Goal: Information Seeking & Learning: Check status

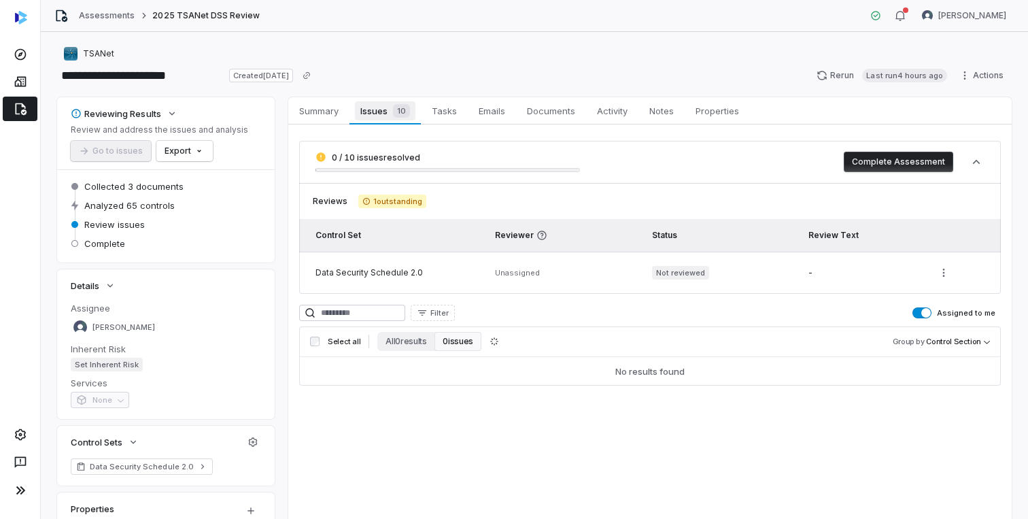
click at [377, 104] on span "Issues 10" at bounding box center [385, 110] width 60 height 19
click at [377, 109] on span "Issues 10" at bounding box center [385, 110] width 60 height 19
click at [327, 114] on span "Summary" at bounding box center [319, 111] width 50 height 18
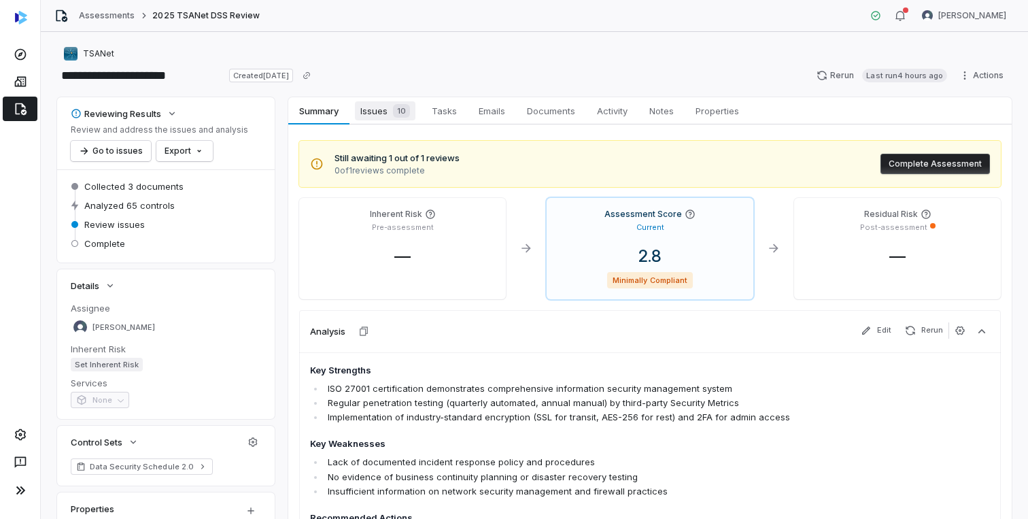
click at [372, 114] on span "Issues 10" at bounding box center [385, 110] width 61 height 19
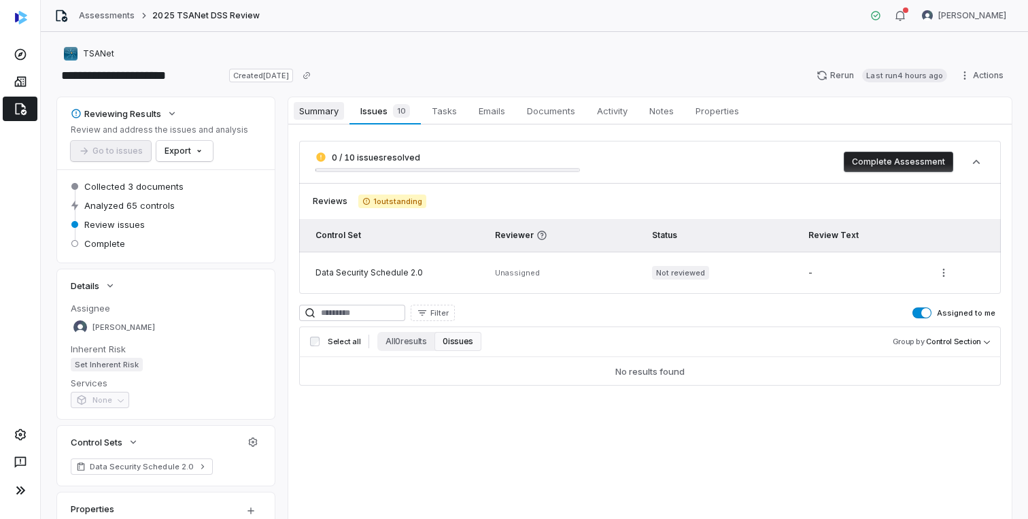
click at [313, 118] on span "Summary" at bounding box center [319, 111] width 50 height 18
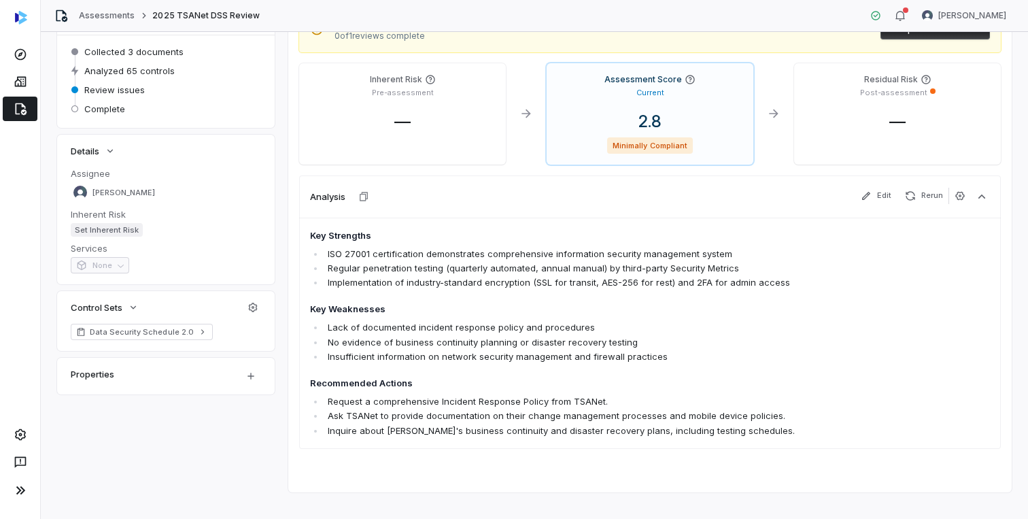
scroll to position [151, 0]
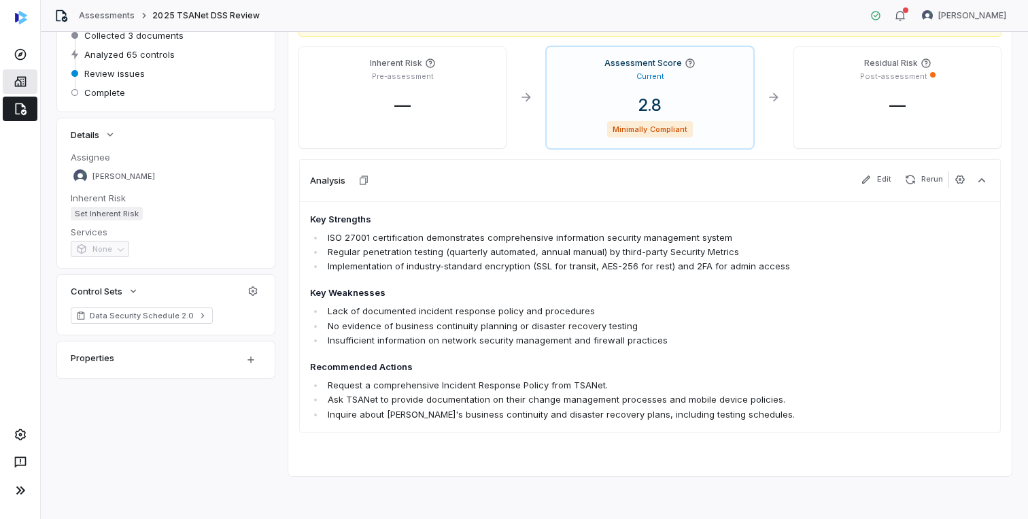
click at [18, 75] on icon at bounding box center [21, 82] width 14 height 14
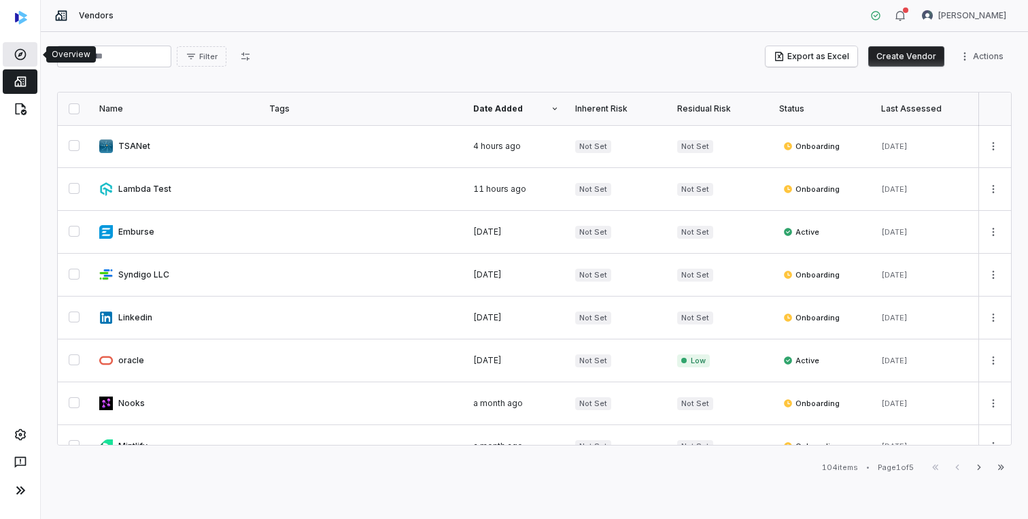
click at [19, 44] on link at bounding box center [20, 54] width 35 height 24
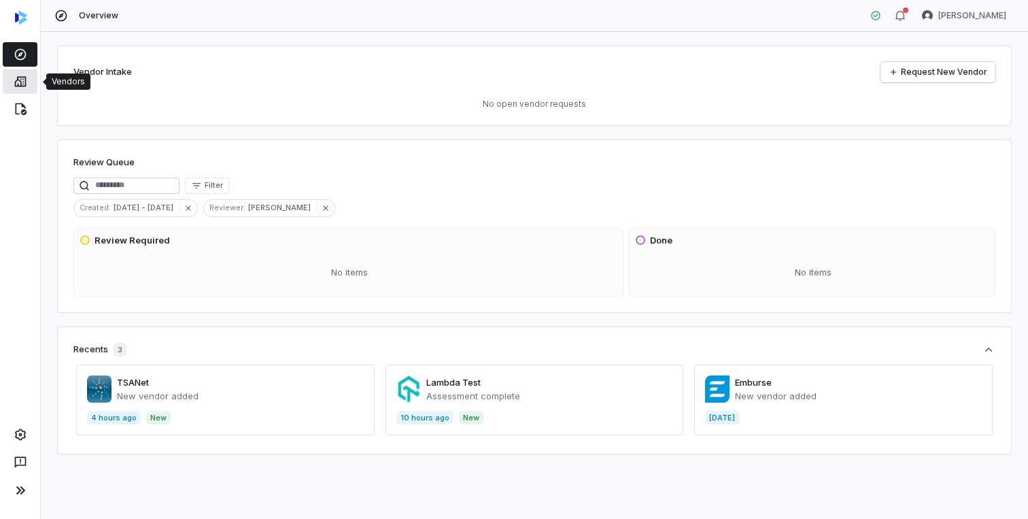
click at [15, 74] on link at bounding box center [20, 81] width 35 height 24
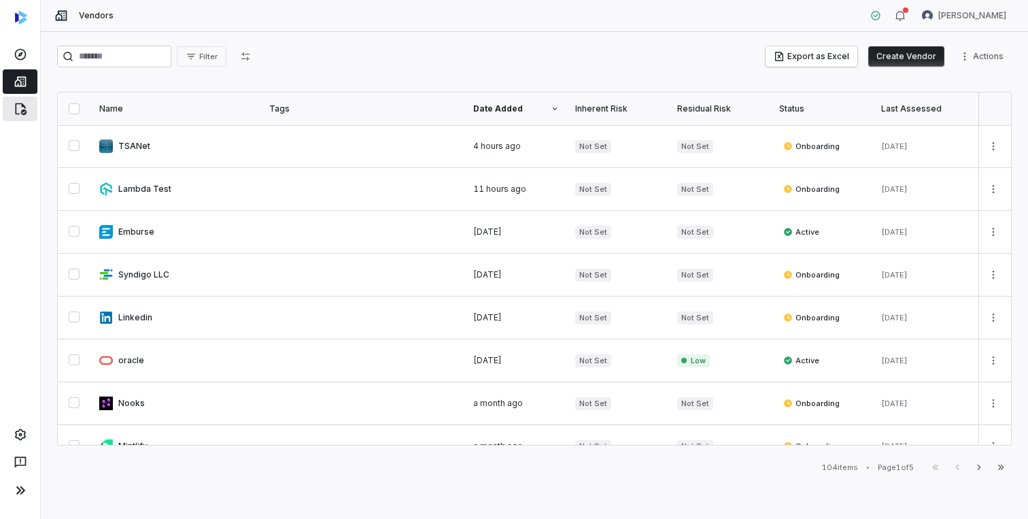
click at [23, 117] on link at bounding box center [20, 109] width 35 height 24
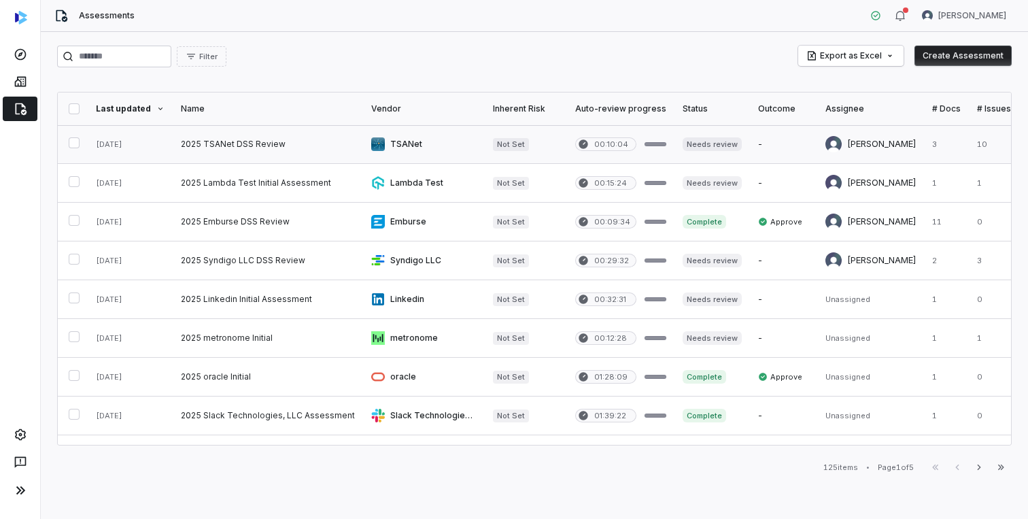
click at [271, 150] on link at bounding box center [268, 144] width 190 height 38
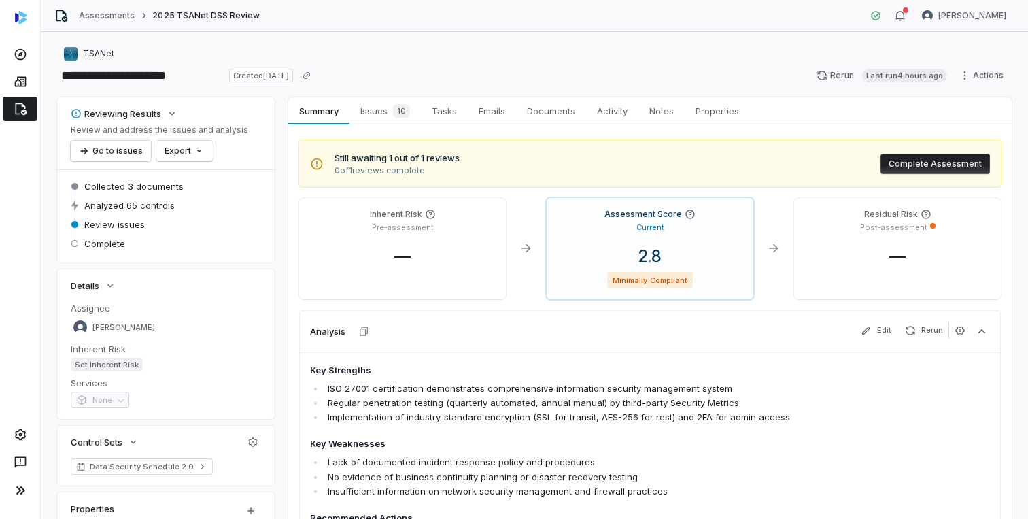
click at [424, 167] on span "0 of 1 reviews complete" at bounding box center [397, 170] width 125 height 11
click at [128, 156] on button "Go to issues" at bounding box center [111, 151] width 80 height 20
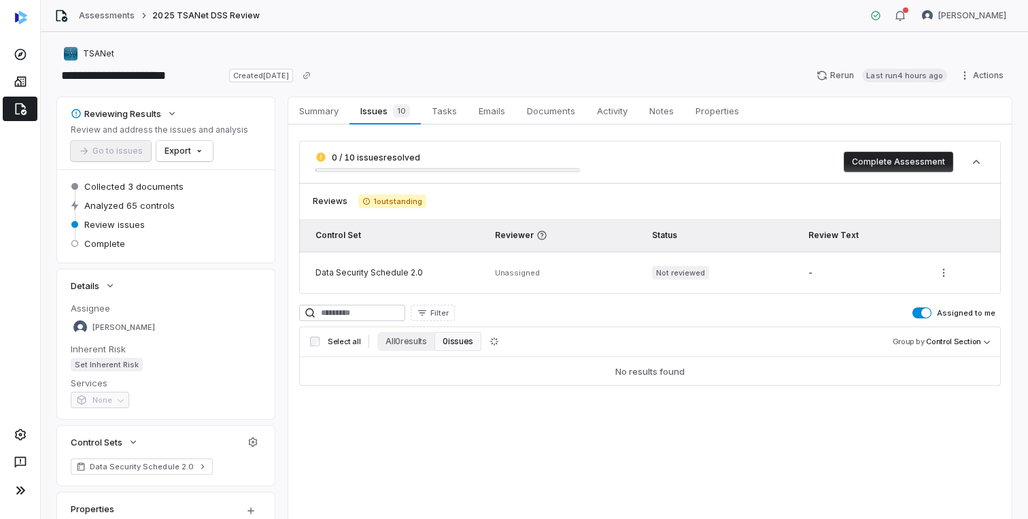
click at [459, 341] on button "0 issues" at bounding box center [457, 341] width 46 height 19
click at [398, 345] on button "All 0 results" at bounding box center [405, 341] width 57 height 19
click at [466, 336] on button "0 issues" at bounding box center [457, 341] width 46 height 19
click at [398, 325] on div "Filter Assigned to me Select all All 0 results 0 issues Group by Control Sectio…" at bounding box center [650, 345] width 702 height 81
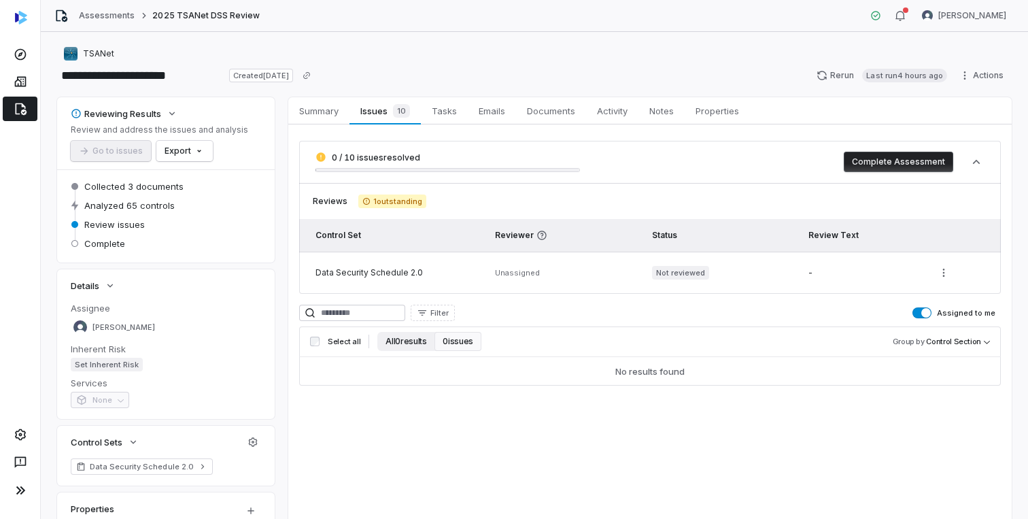
click at [398, 332] on button "All 0 results" at bounding box center [405, 341] width 57 height 19
click at [451, 303] on div "0 / 10 issues resolved Complete Assessment Reviews 1 outstanding Control Set Re…" at bounding box center [650, 263] width 702 height 245
click at [449, 309] on span "Filter" at bounding box center [439, 313] width 18 height 10
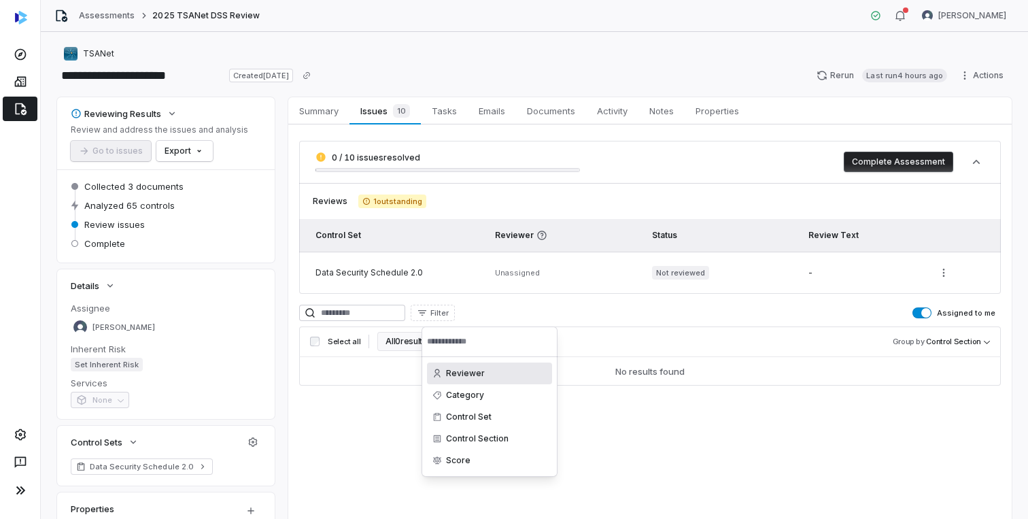
click at [451, 309] on html "**********" at bounding box center [514, 259] width 1028 height 519
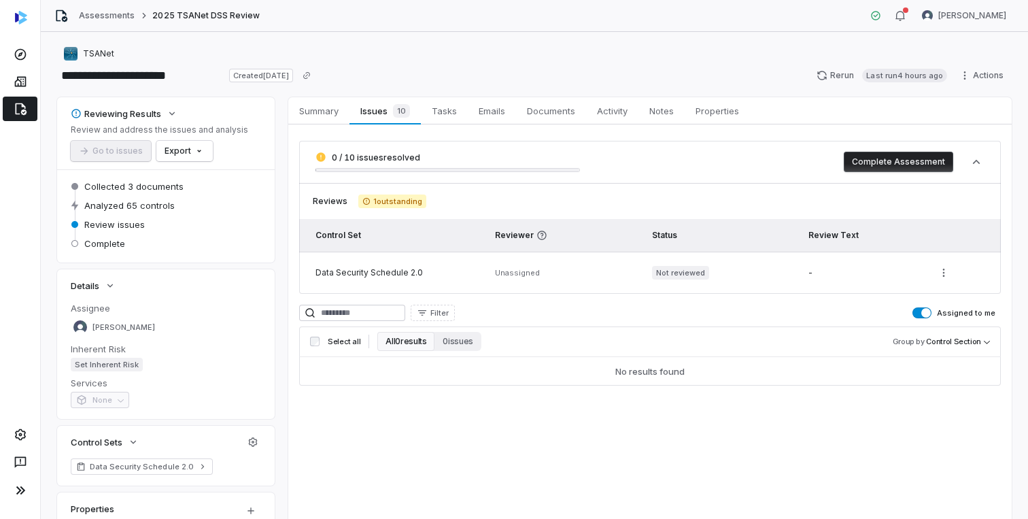
click at [92, 366] on span "Set Inherent Risk" at bounding box center [107, 365] width 72 height 14
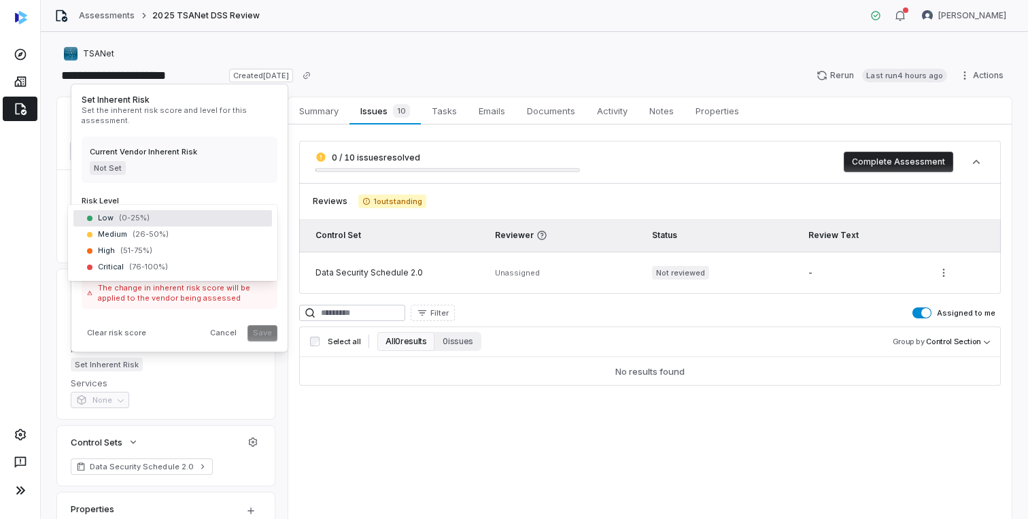
click at [117, 221] on body "**********" at bounding box center [514, 259] width 1028 height 519
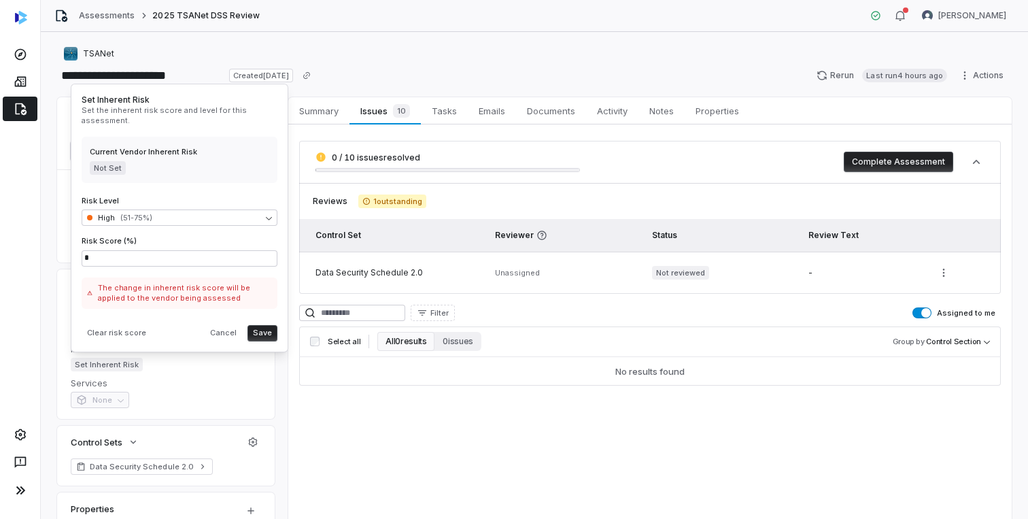
click at [261, 335] on button "Save" at bounding box center [262, 333] width 30 height 16
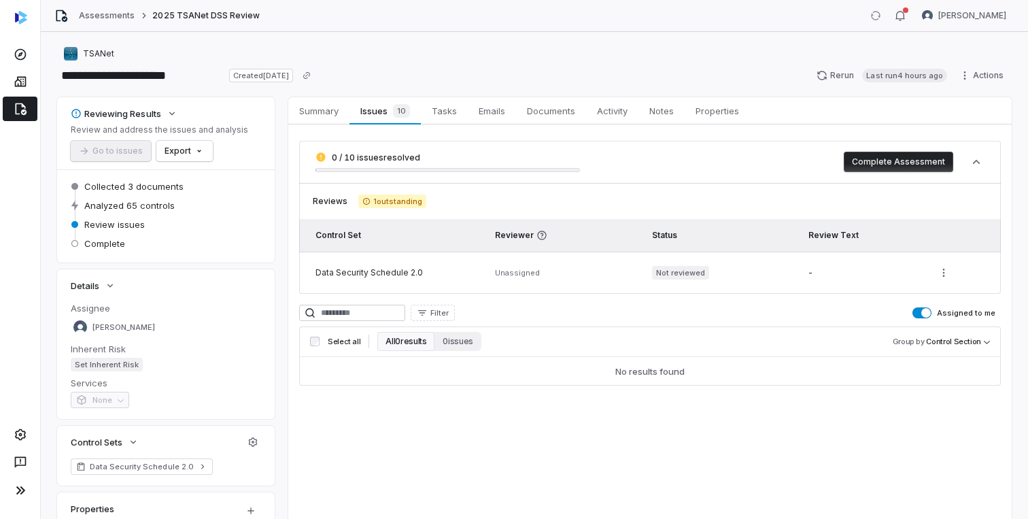
scroll to position [54, 0]
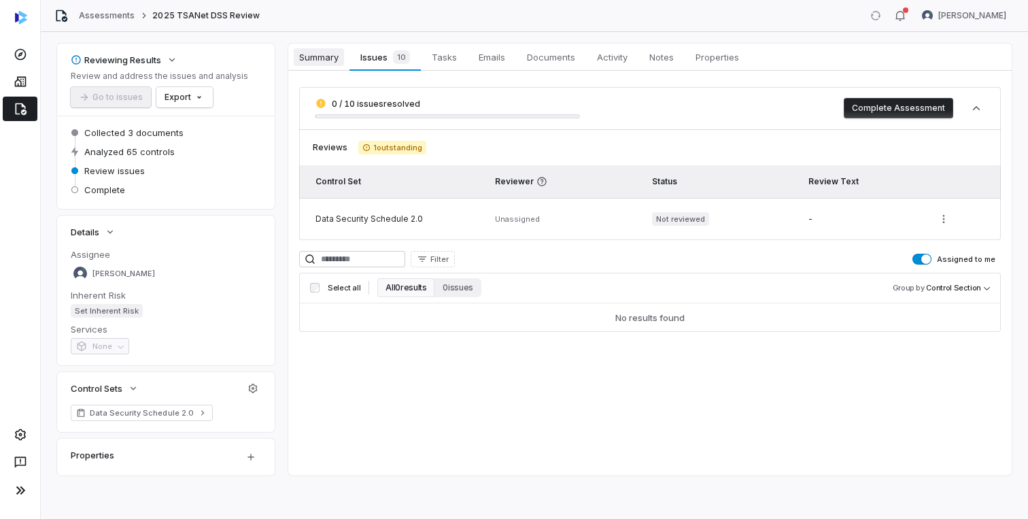
click at [335, 52] on span "Summary" at bounding box center [319, 57] width 50 height 18
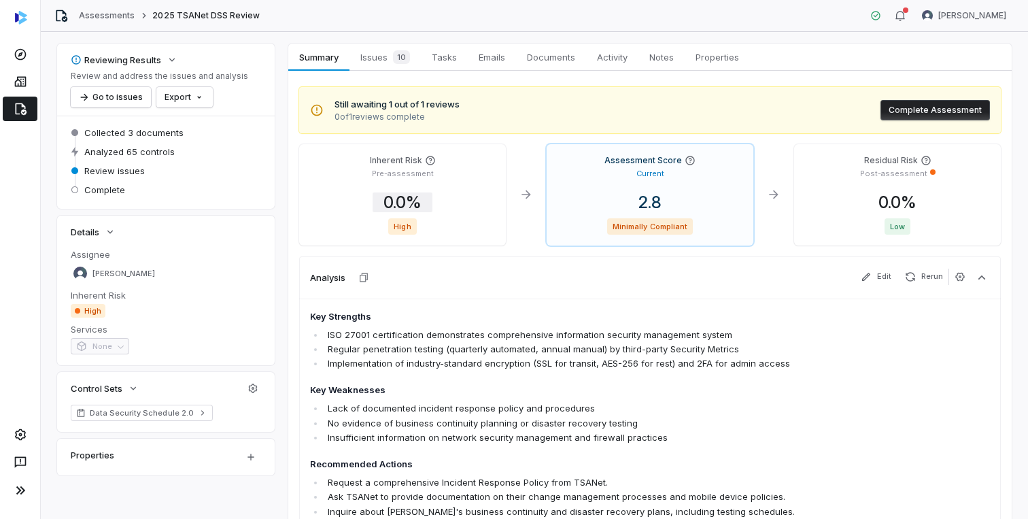
click at [420, 202] on span "0.0 %" at bounding box center [403, 202] width 60 height 20
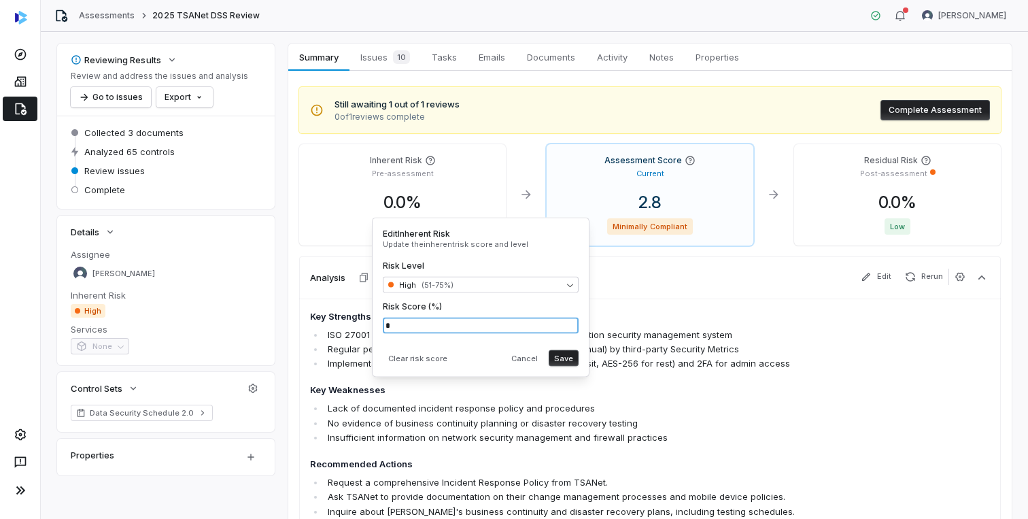
click at [442, 331] on input "*" at bounding box center [481, 326] width 196 height 16
click at [536, 355] on button "Cancel" at bounding box center [524, 358] width 37 height 16
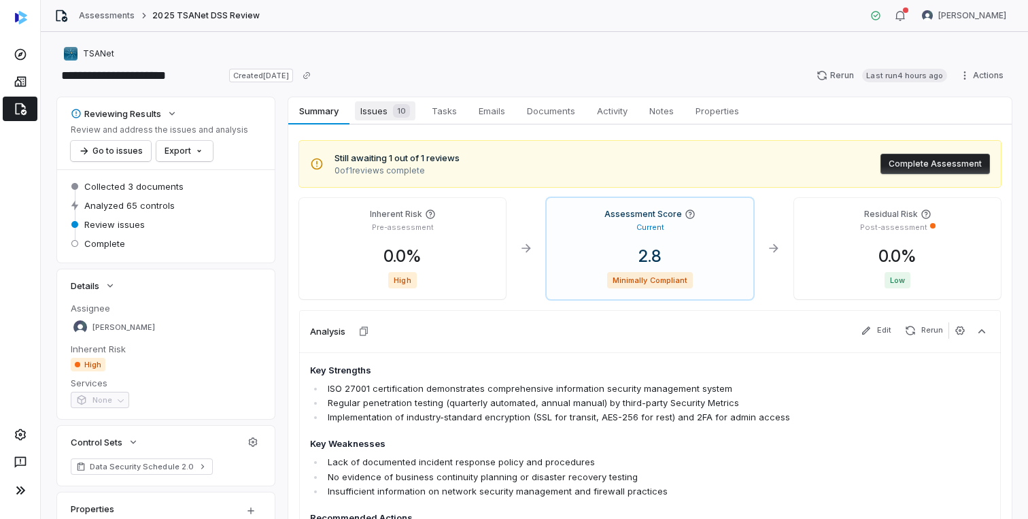
click at [377, 107] on span "Issues 10" at bounding box center [385, 110] width 61 height 19
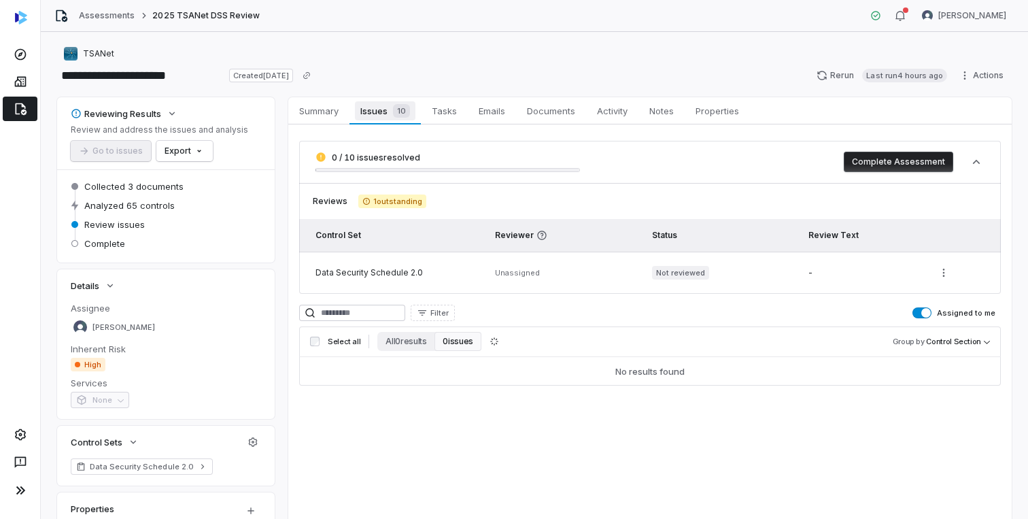
click at [402, 108] on span "10" at bounding box center [401, 111] width 17 height 14
click at [447, 336] on button "0 issues" at bounding box center [457, 341] width 46 height 19
click at [454, 343] on button "0 issues" at bounding box center [457, 341] width 46 height 19
click at [439, 120] on link "Tasks Tasks" at bounding box center [444, 110] width 47 height 27
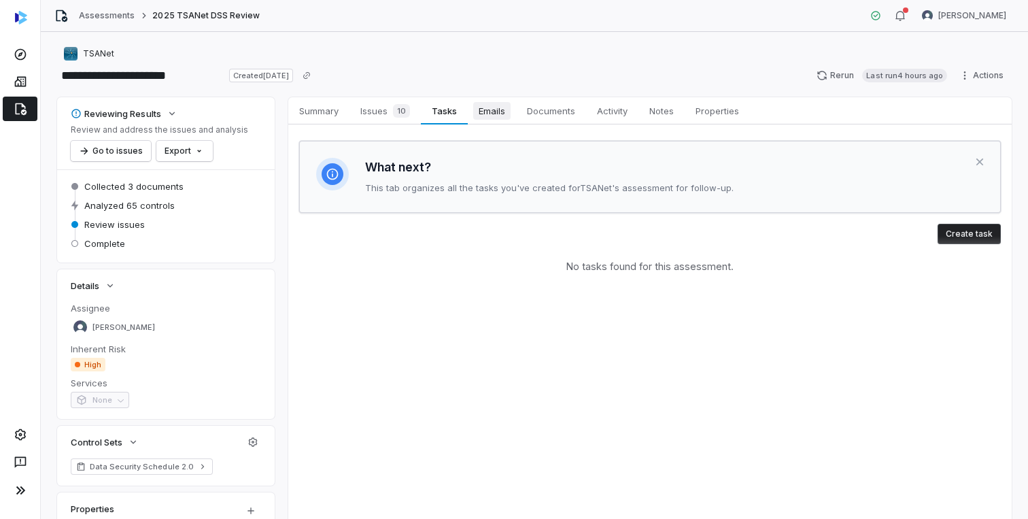
click at [493, 119] on span "Emails" at bounding box center [491, 111] width 37 height 18
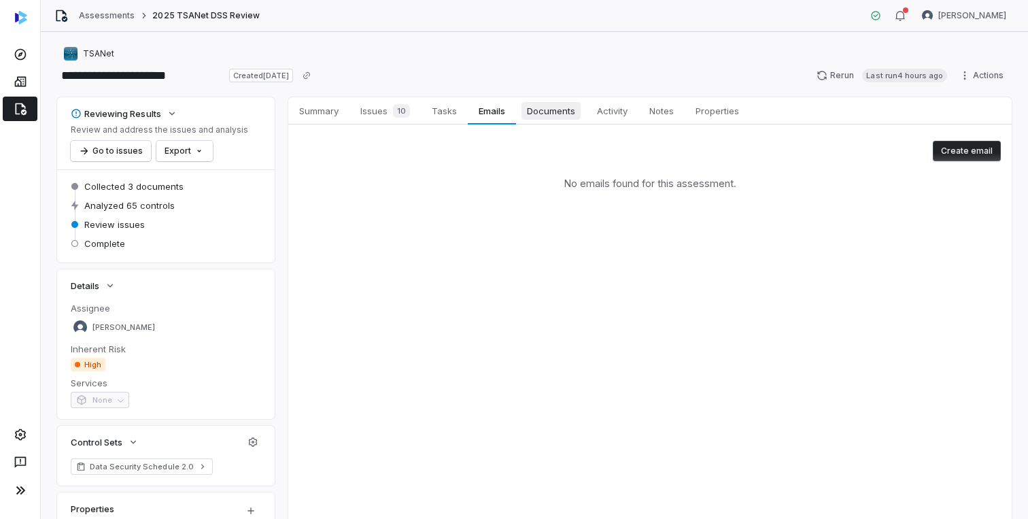
click at [547, 116] on span "Documents" at bounding box center [550, 111] width 59 height 18
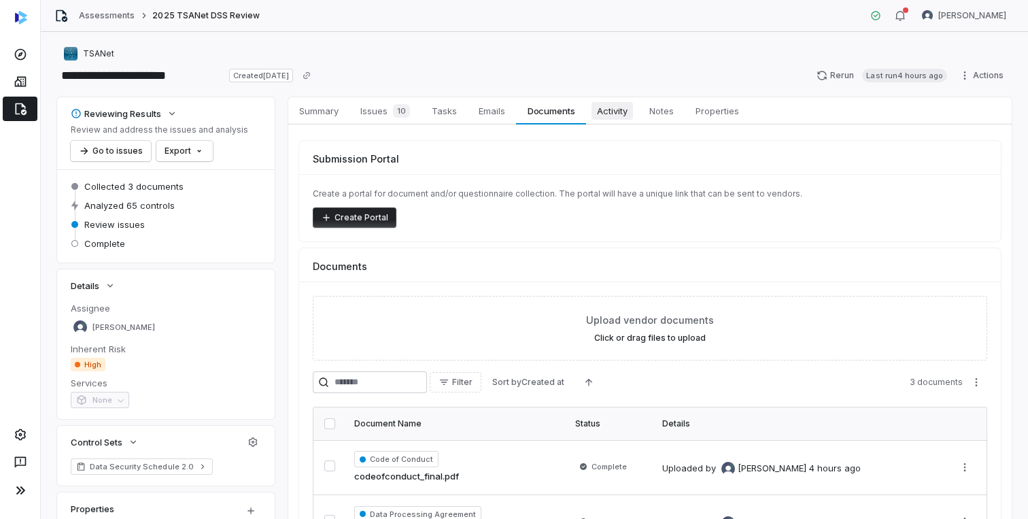
click at [619, 114] on span "Activity" at bounding box center [611, 111] width 41 height 18
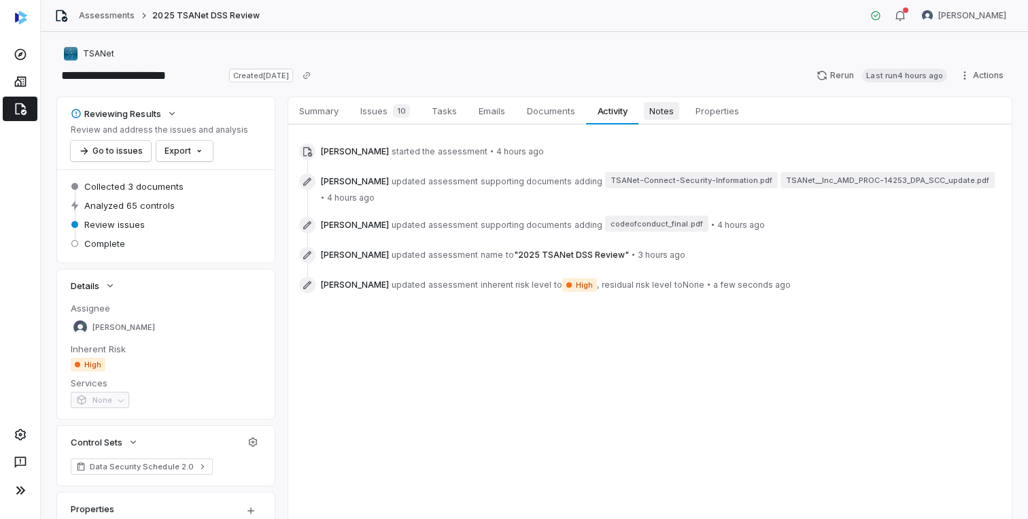
click at [664, 116] on span "Notes" at bounding box center [661, 111] width 35 height 18
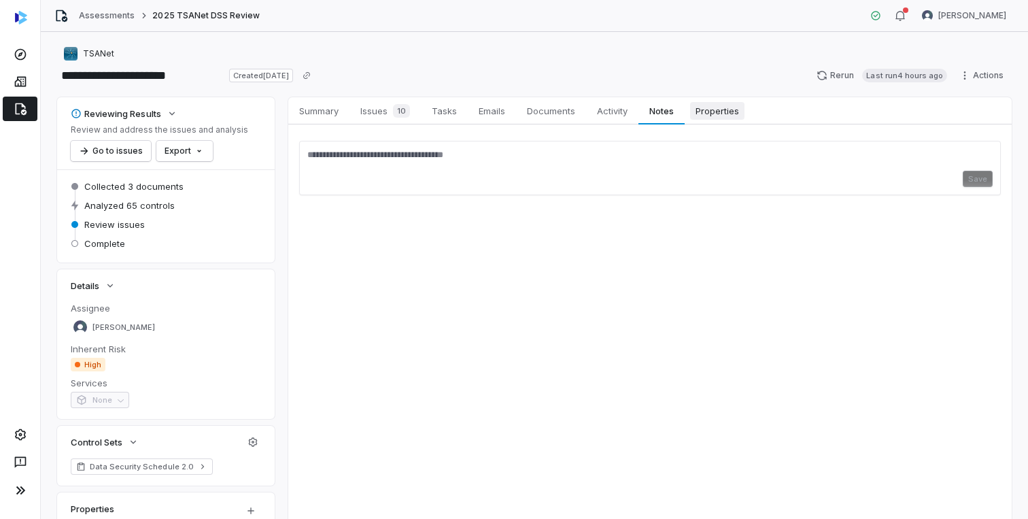
click at [712, 114] on span "Properties" at bounding box center [717, 111] width 54 height 18
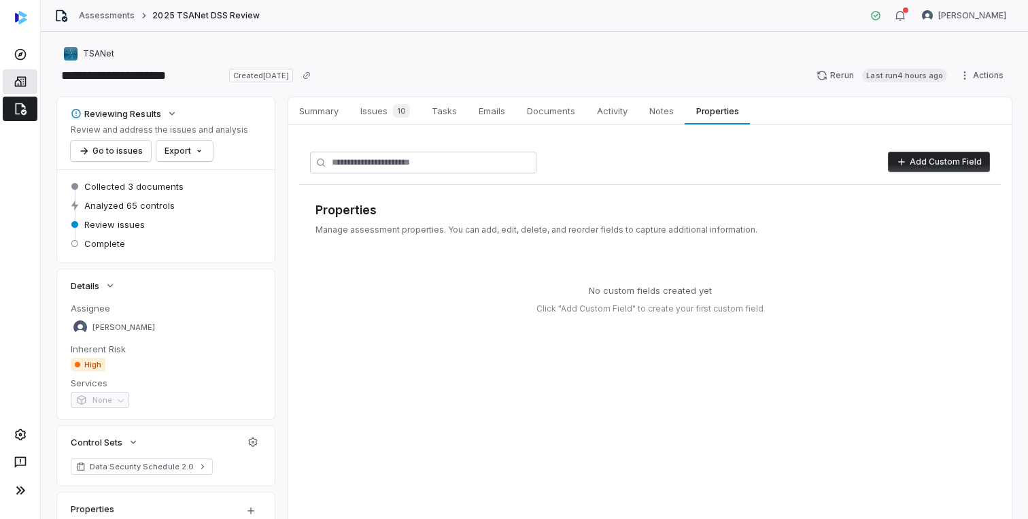
click at [12, 81] on link at bounding box center [20, 81] width 35 height 24
